Goal: Check status: Check status

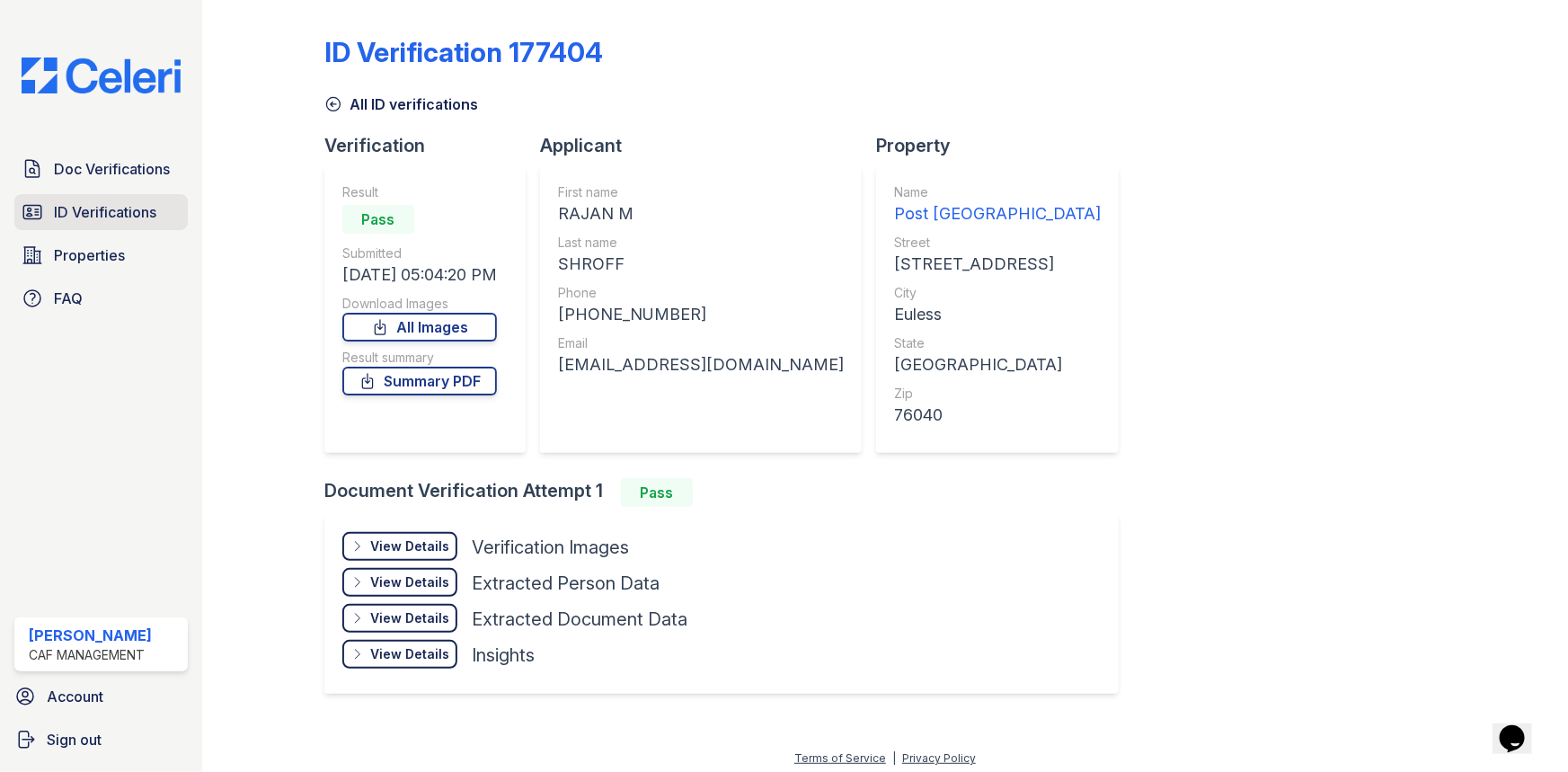
click at [41, 206] on icon at bounding box center [32, 212] width 18 height 13
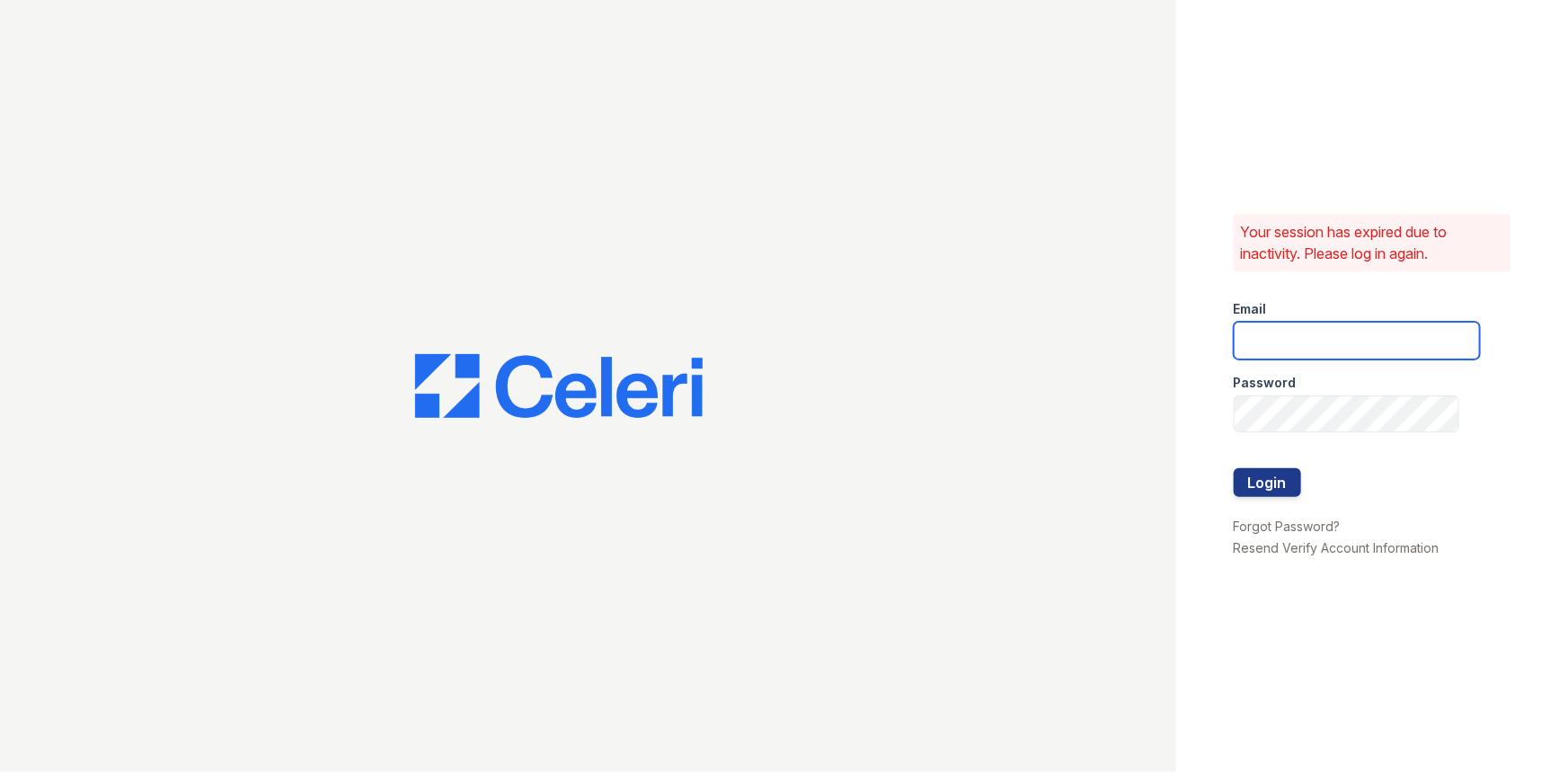
type input "postoak2@cafmanagement.com"
click at [1266, 490] on button "Login" at bounding box center [1267, 483] width 67 height 29
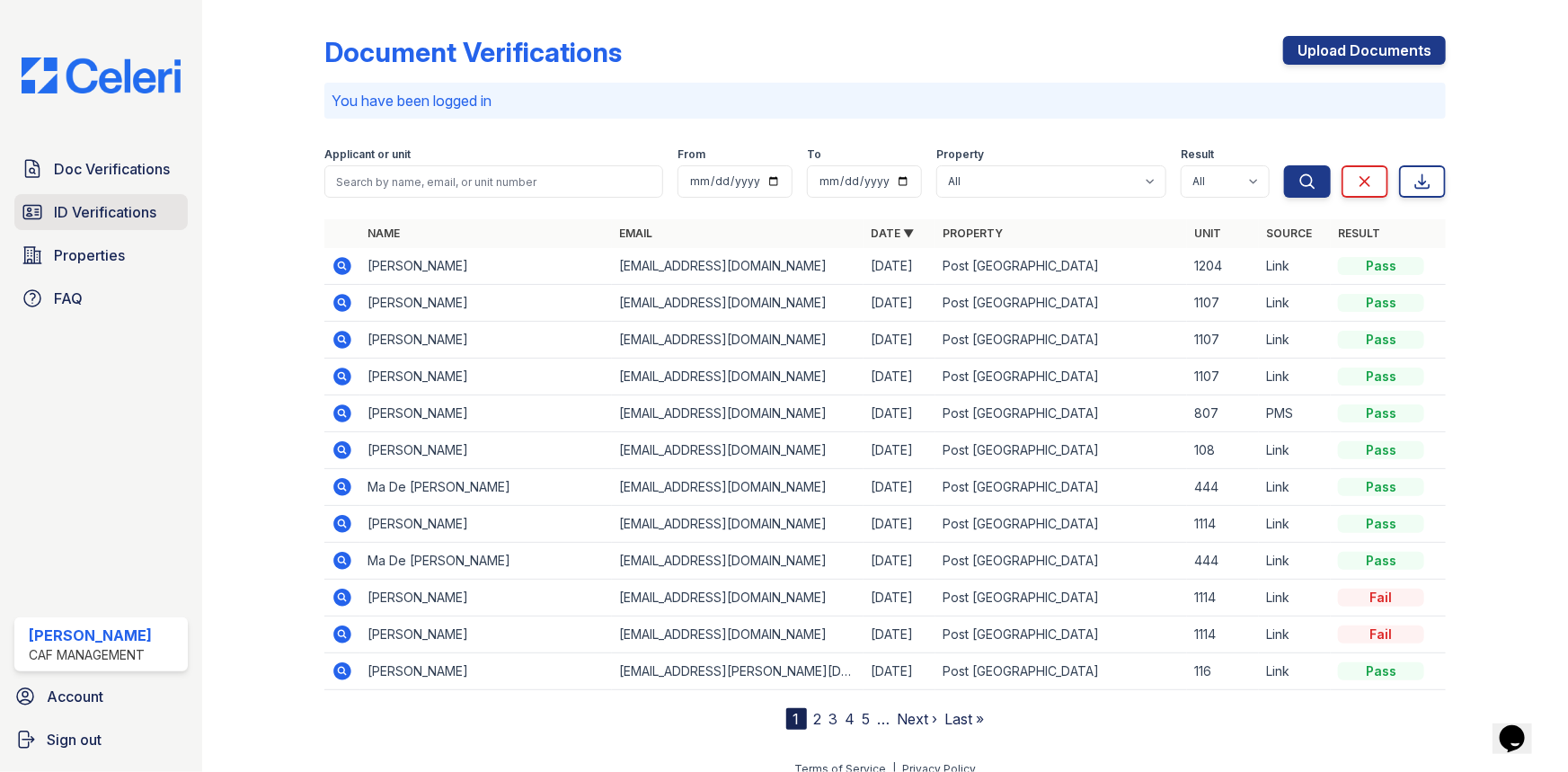
click at [99, 215] on span "ID Verifications" at bounding box center [105, 212] width 102 height 21
